Goal: Information Seeking & Learning: Learn about a topic

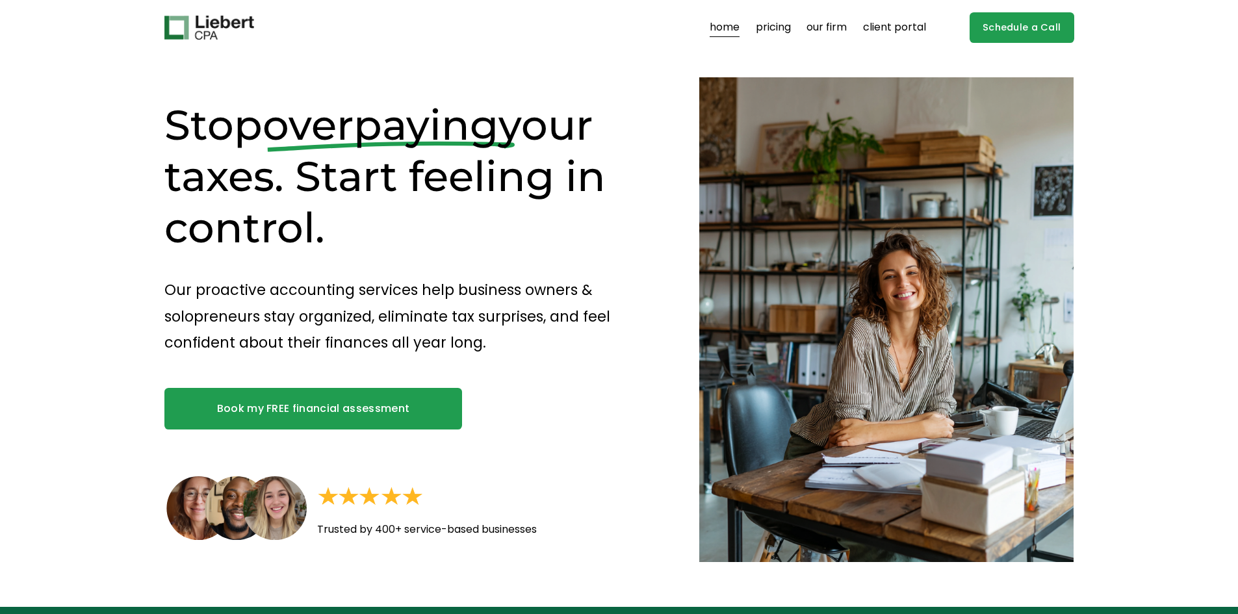
click at [778, 25] on link "pricing" at bounding box center [773, 28] width 35 height 21
click at [781, 29] on link "pricing" at bounding box center [773, 28] width 35 height 21
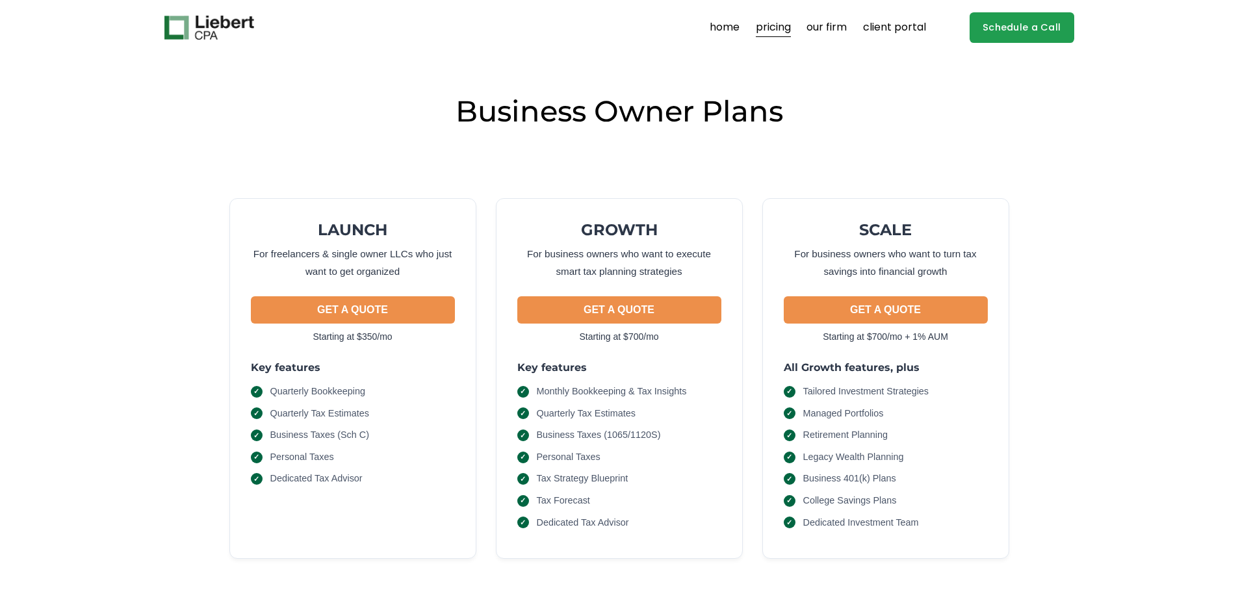
click at [821, 29] on link "our firm" at bounding box center [827, 28] width 40 height 21
